Goal: Transaction & Acquisition: Purchase product/service

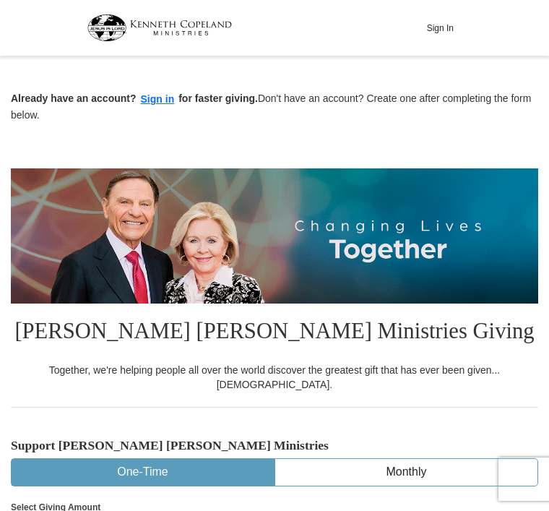
click at [155, 94] on button "Sign in" at bounding box center [158, 99] width 43 height 17
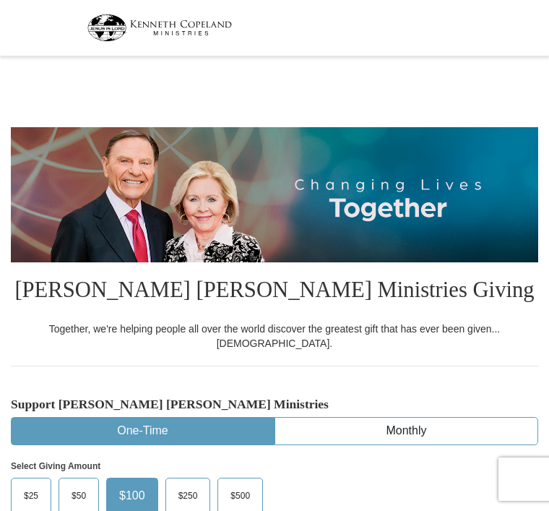
select select "OK"
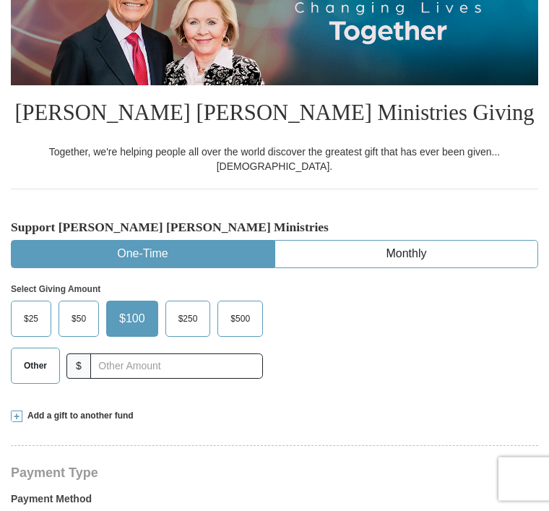
click at [78, 319] on label "$50" at bounding box center [78, 319] width 39 height 35
click at [0, 0] on input "$50" at bounding box center [0, 0] width 0 height 0
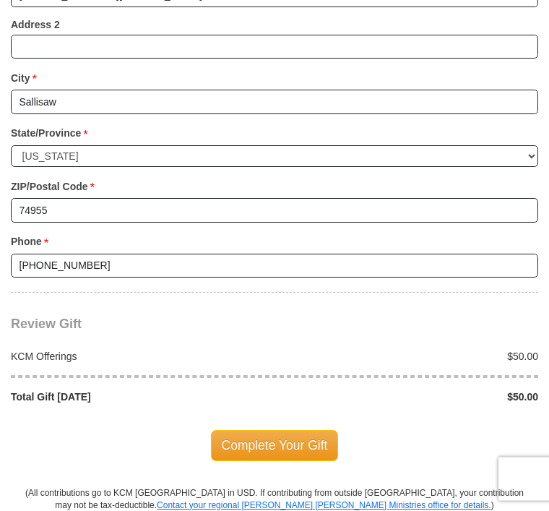
scroll to position [1256, 0]
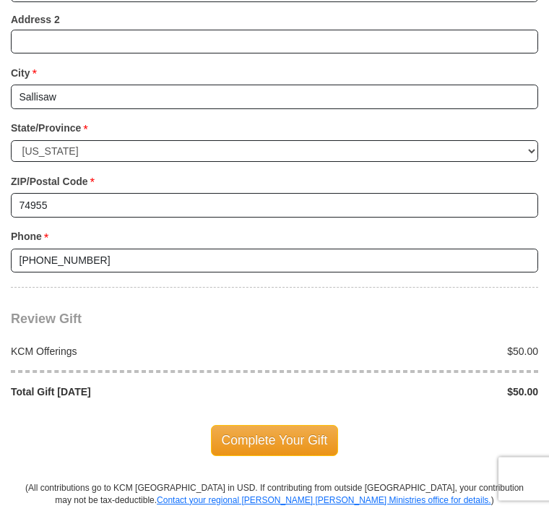
click at [259, 426] on span "Complete Your Gift" at bounding box center [275, 441] width 128 height 30
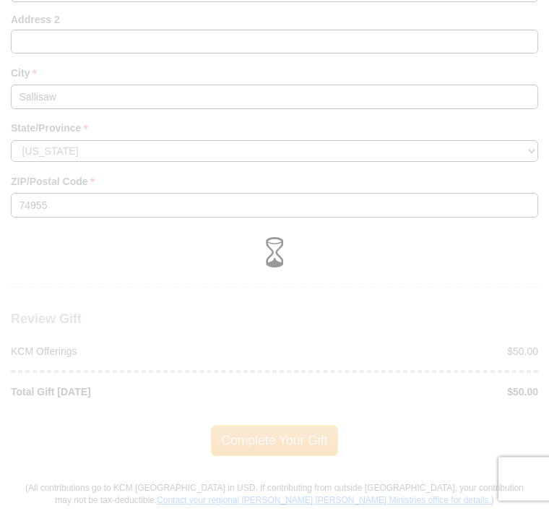
scroll to position [1257, 0]
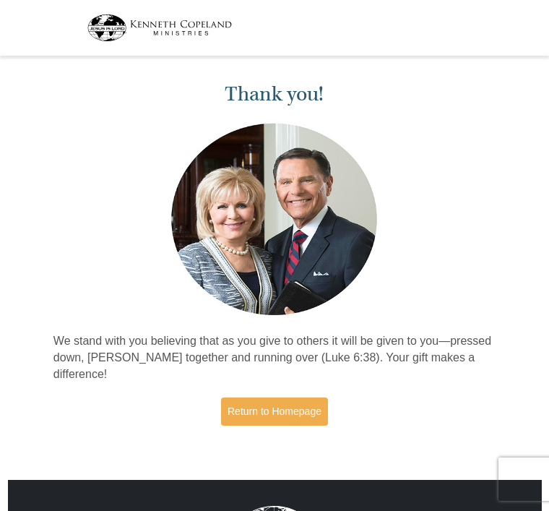
click at [284, 407] on link "Return to Homepage" at bounding box center [274, 411] width 107 height 28
